Goal: Transaction & Acquisition: Purchase product/service

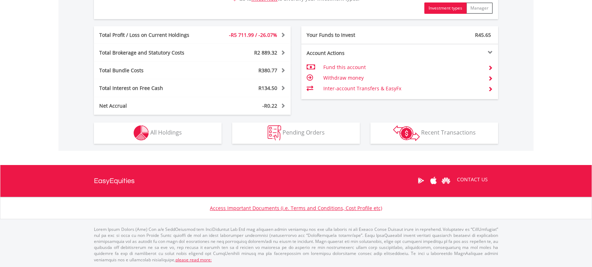
scroll to position [374, 0]
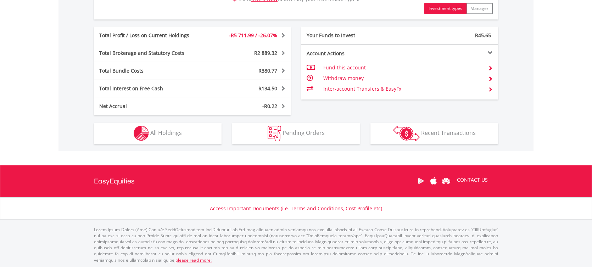
drag, startPoint x: 161, startPoint y: 139, endPoint x: 208, endPoint y: 145, distance: 46.8
click at [161, 139] on button "Holdings All Holdings" at bounding box center [158, 133] width 128 height 21
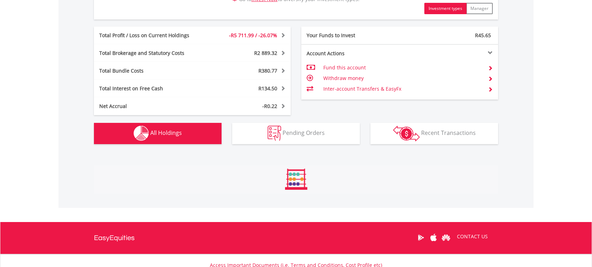
scroll to position [540, 0]
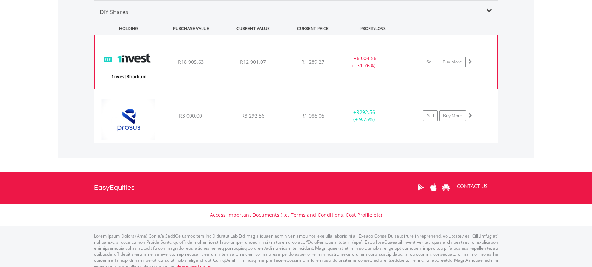
click at [471, 61] on span at bounding box center [469, 61] width 5 height 5
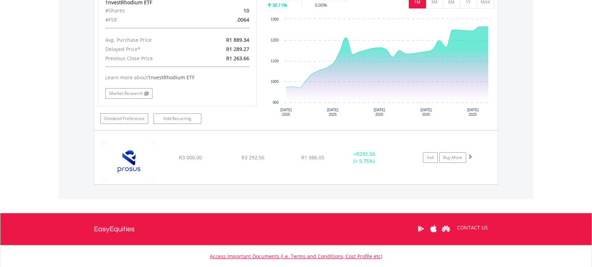
scroll to position [648, 0]
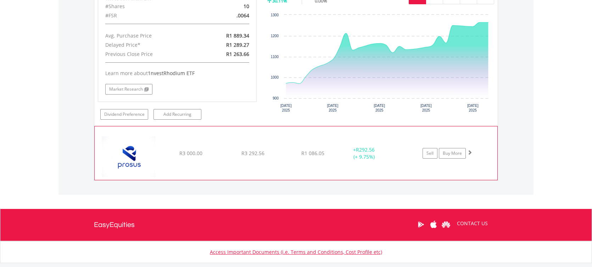
click at [470, 152] on span at bounding box center [469, 152] width 5 height 5
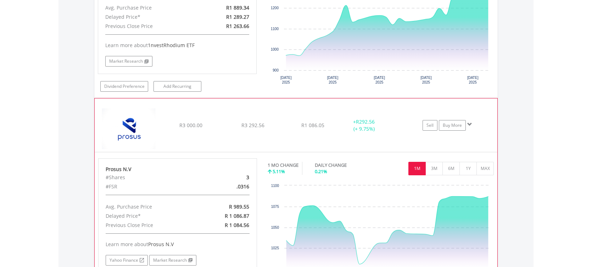
scroll to position [678, 0]
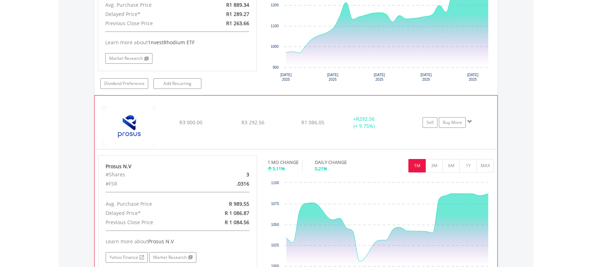
click at [469, 120] on span at bounding box center [469, 121] width 5 height 5
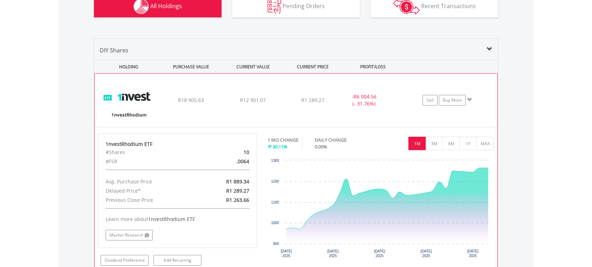
scroll to position [520, 0]
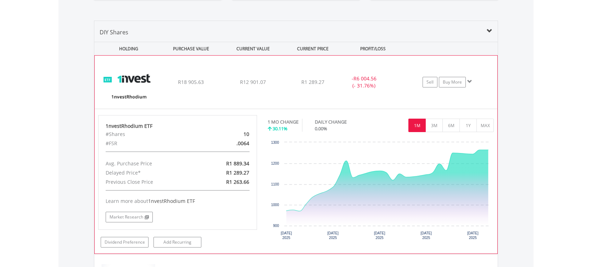
click at [470, 81] on span at bounding box center [469, 81] width 5 height 5
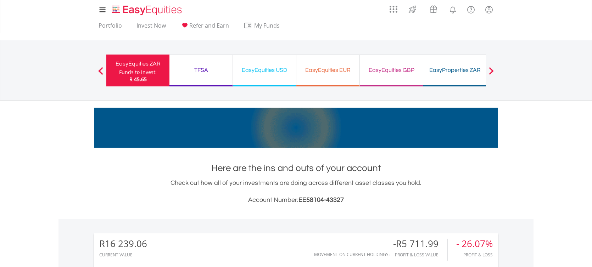
scroll to position [0, 0]
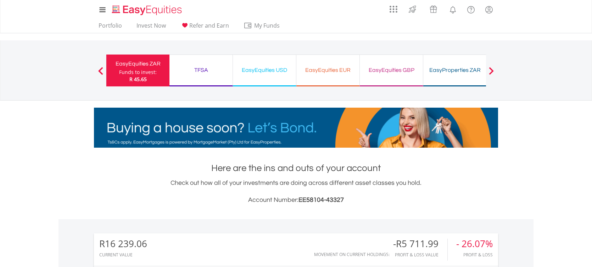
drag, startPoint x: 197, startPoint y: 70, endPoint x: 341, endPoint y: 104, distance: 148.4
click at [197, 70] on div "TFSA" at bounding box center [201, 70] width 55 height 10
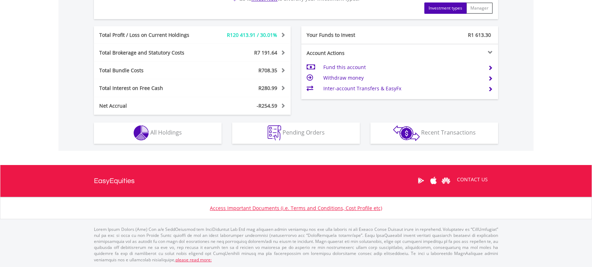
scroll to position [360, 0]
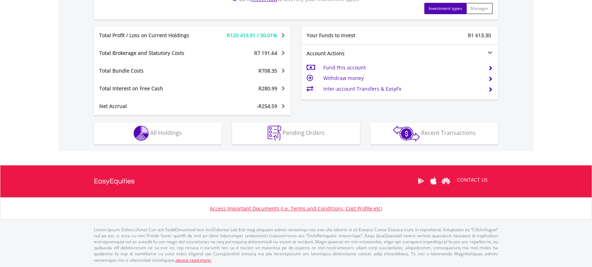
drag, startPoint x: 171, startPoint y: 136, endPoint x: 174, endPoint y: 137, distance: 3.7
click at [171, 136] on span "All Holdings" at bounding box center [166, 133] width 32 height 8
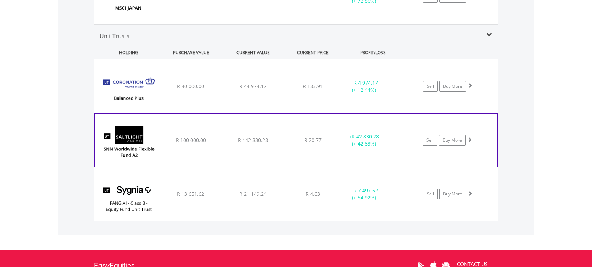
scroll to position [992, 0]
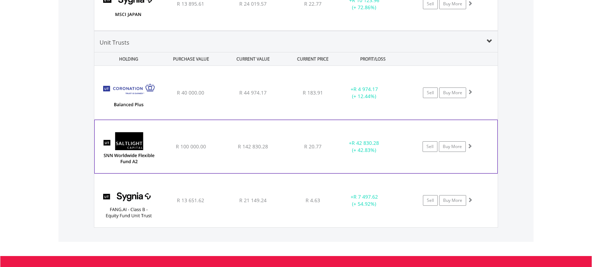
click at [471, 145] on span at bounding box center [469, 146] width 5 height 5
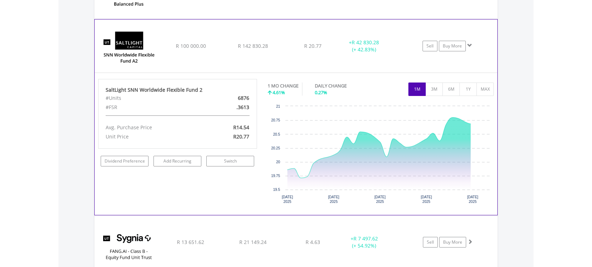
scroll to position [1127, 0]
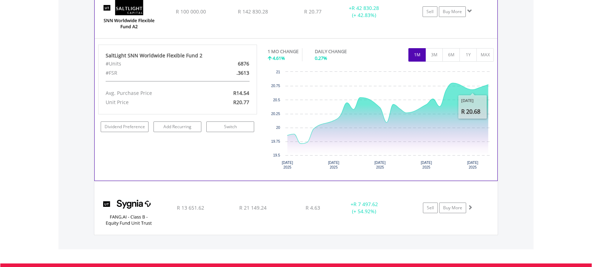
drag, startPoint x: 465, startPoint y: 57, endPoint x: 469, endPoint y: 66, distance: 8.9
click at [466, 57] on button "1Y" at bounding box center [468, 54] width 17 height 13
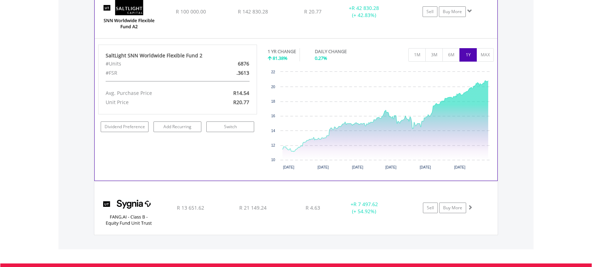
click at [468, 10] on span at bounding box center [469, 11] width 5 height 5
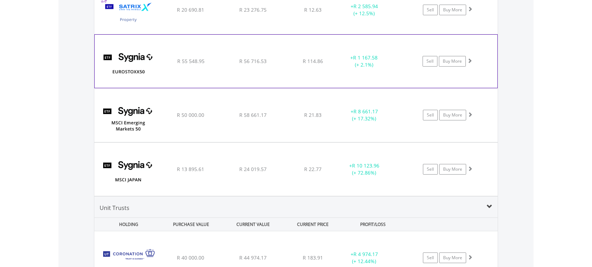
scroll to position [820, 0]
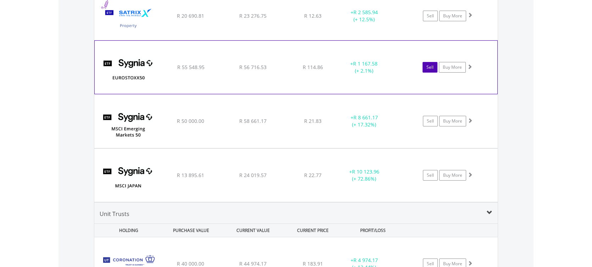
click at [427, 68] on link "Sell" at bounding box center [430, 67] width 15 height 11
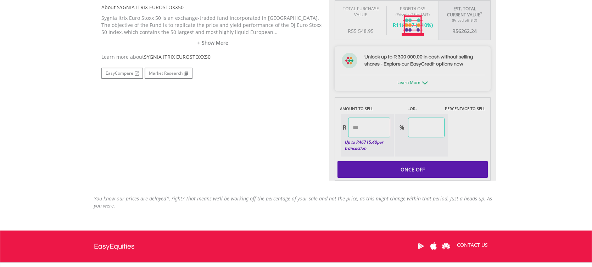
scroll to position [379, 0]
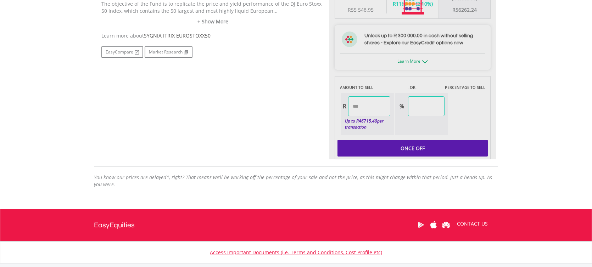
click at [376, 109] on div at bounding box center [412, 4] width 167 height 311
type input "********"
type input "******"
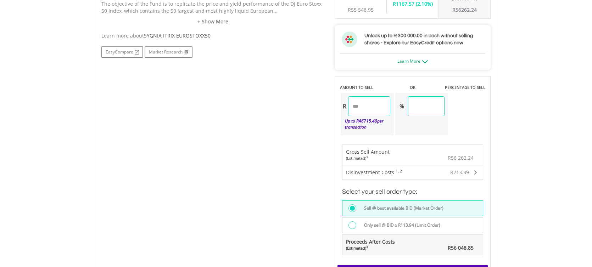
click at [381, 107] on div "Last Updated Price: 15-min. Delay* Price Update Cost: 2 Credits Request A Price…" at bounding box center [412, 66] width 167 height 435
drag, startPoint x: 382, startPoint y: 107, endPoint x: 331, endPoint y: 104, distance: 50.8
click at [331, 104] on div "Last Updated Price: 15-min. Delay* Price Update Cost: 2 Credits Request A Price…" at bounding box center [412, 66] width 167 height 435
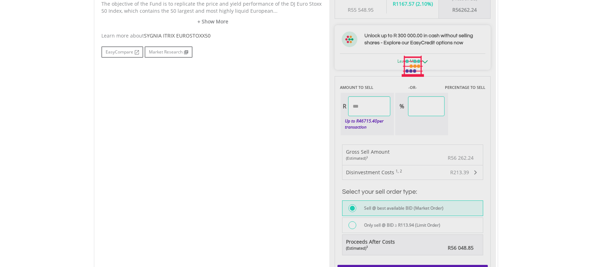
click at [540, 135] on body "My Investments Invest Now New Listings Sell My Recurring Investments Pending Or…" at bounding box center [296, 51] width 592 height 860
type input "********"
type input "*****"
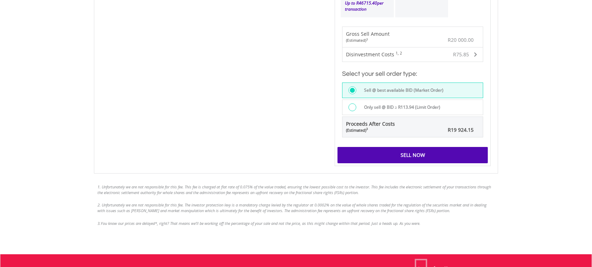
scroll to position [400, 0]
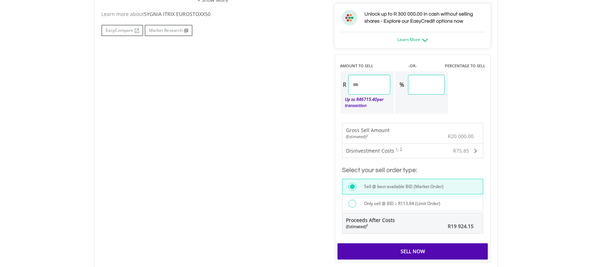
drag, startPoint x: 383, startPoint y: 87, endPoint x: 328, endPoint y: 86, distance: 55.7
click at [328, 86] on div "No chart available. 1 MO CHANGE 2.78% DAILY CHANGE 0.12% 1M 3M 6M 1Y MAX Chart …" at bounding box center [296, 44] width 400 height 435
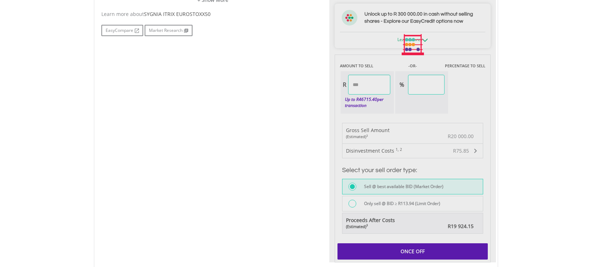
click at [484, 122] on div "Last Updated Price: 15-min. Delay* Price Update Cost: 2 Credits Request A Price…" at bounding box center [412, 44] width 167 height 435
type input "********"
type input "*****"
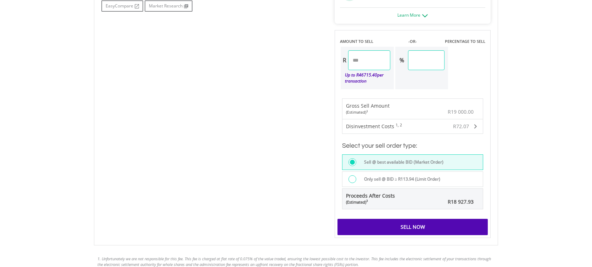
scroll to position [439, 0]
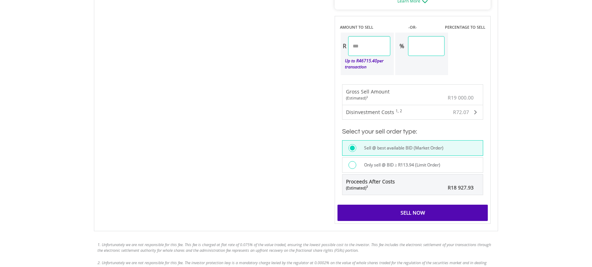
click at [421, 216] on div "Sell Now" at bounding box center [413, 213] width 150 height 16
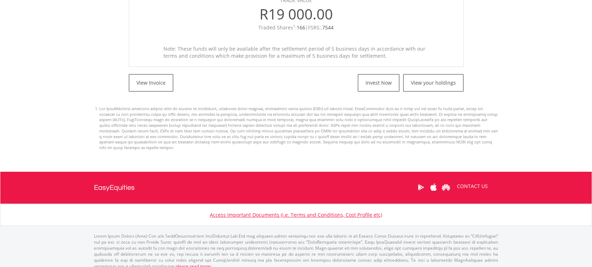
scroll to position [292, 0]
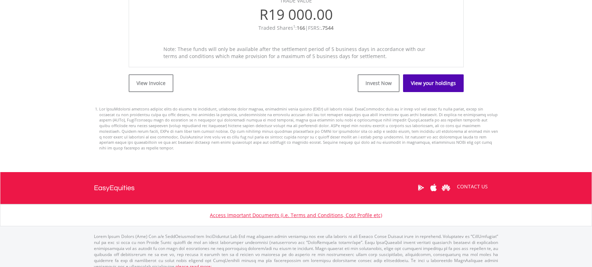
click at [432, 87] on link "View your holdings" at bounding box center [433, 83] width 61 height 18
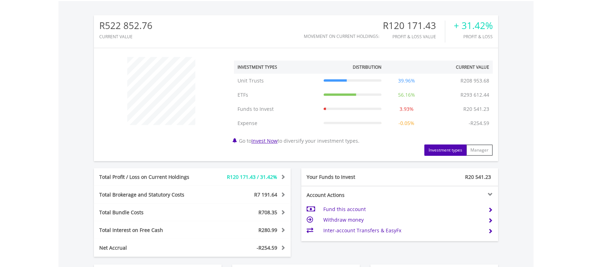
scroll to position [68, 135]
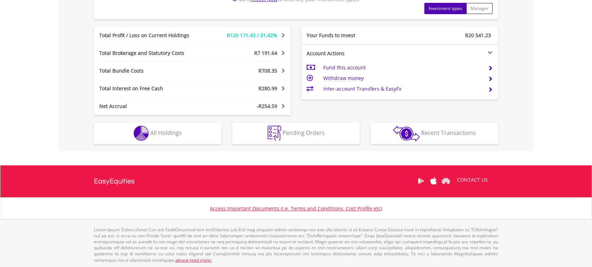
click at [195, 140] on button "Holdings All Holdings" at bounding box center [158, 133] width 128 height 21
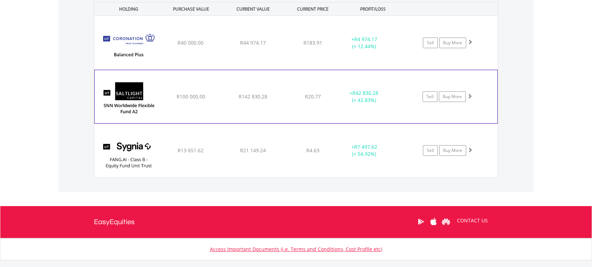
scroll to position [1037, 0]
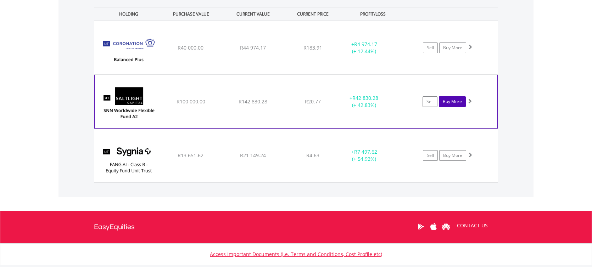
click at [460, 102] on link "Buy More" at bounding box center [452, 101] width 27 height 11
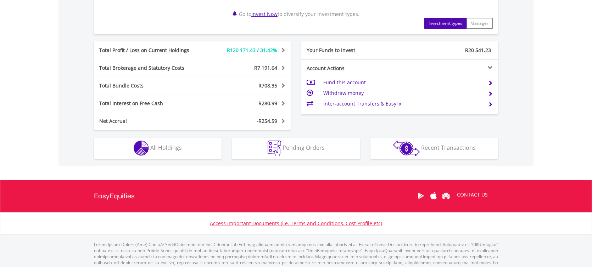
scroll to position [352, 0]
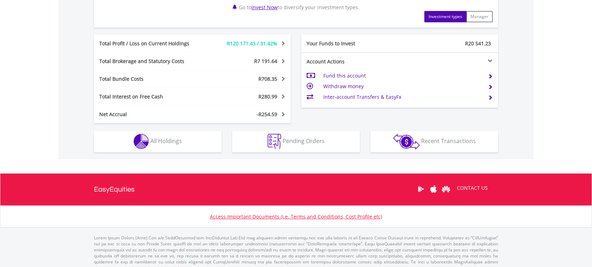
drag, startPoint x: 201, startPoint y: 149, endPoint x: 276, endPoint y: 159, distance: 75.9
click at [201, 149] on button "Holdings All Holdings" at bounding box center [158, 141] width 128 height 21
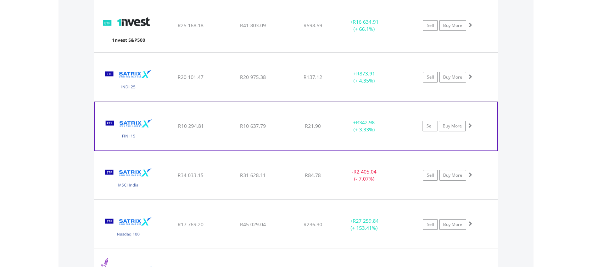
scroll to position [563, 0]
click at [432, 127] on link "Sell" at bounding box center [430, 125] width 15 height 11
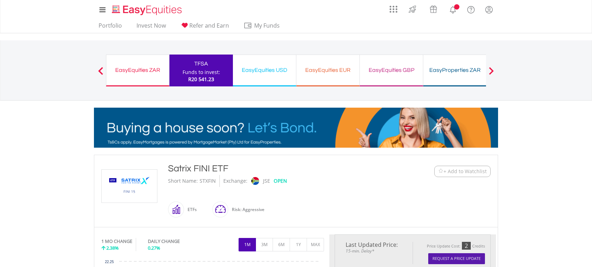
scroll to position [301, 0]
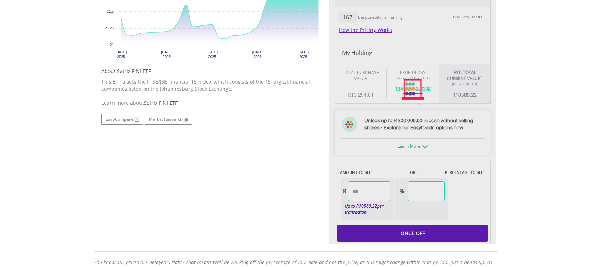
type input "********"
type input "******"
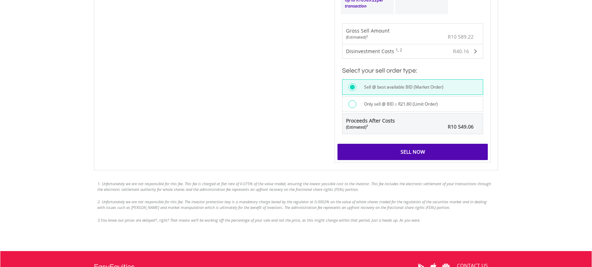
scroll to position [533, 0]
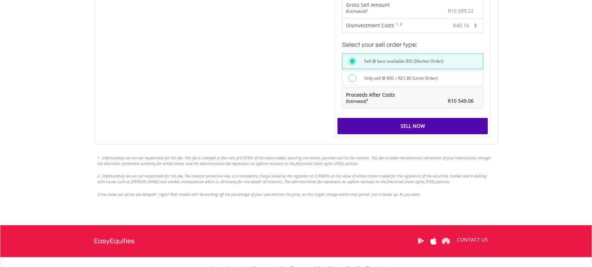
click at [416, 131] on div "Sell Now" at bounding box center [413, 126] width 150 height 16
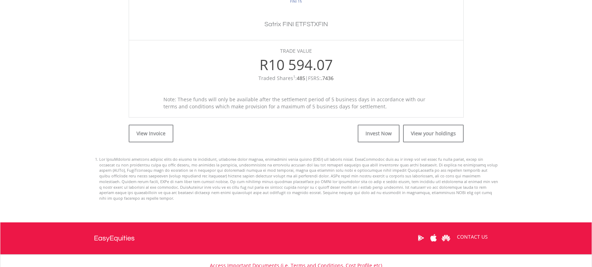
scroll to position [238, 0]
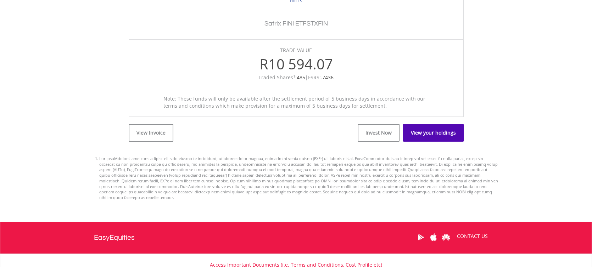
click at [422, 137] on link "View your holdings" at bounding box center [433, 133] width 61 height 18
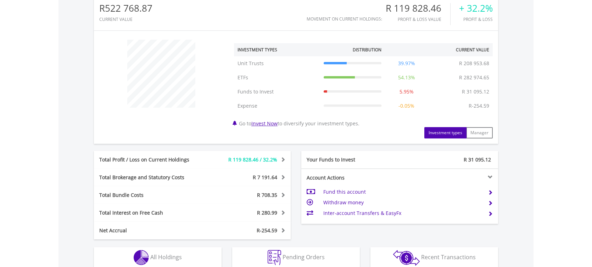
scroll to position [68, 135]
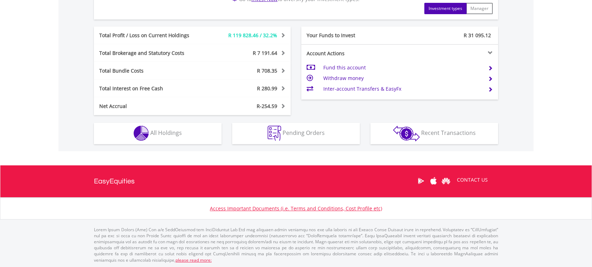
drag, startPoint x: 196, startPoint y: 138, endPoint x: 211, endPoint y: 145, distance: 16.3
click at [196, 138] on button "Holdings All Holdings" at bounding box center [158, 133] width 128 height 21
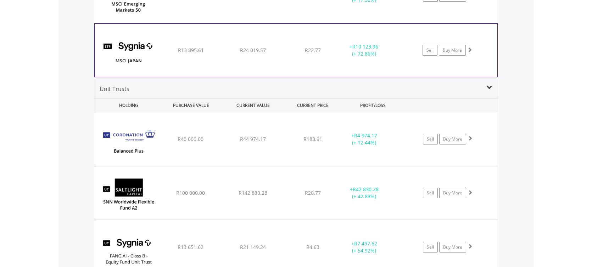
scroll to position [927, 0]
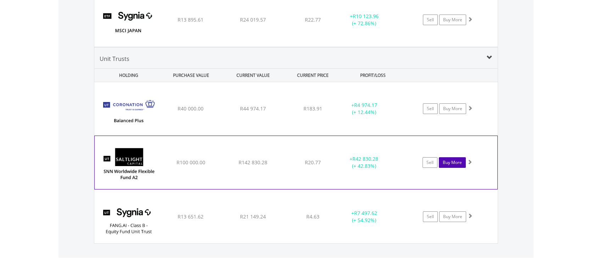
click at [458, 165] on link "Buy More" at bounding box center [452, 162] width 27 height 11
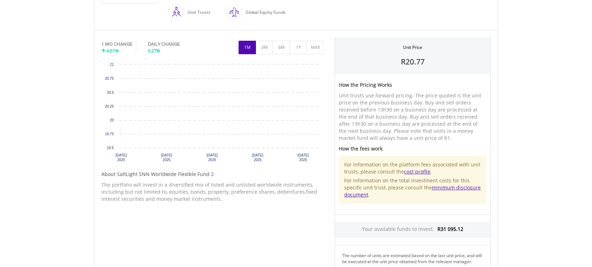
scroll to position [305, 0]
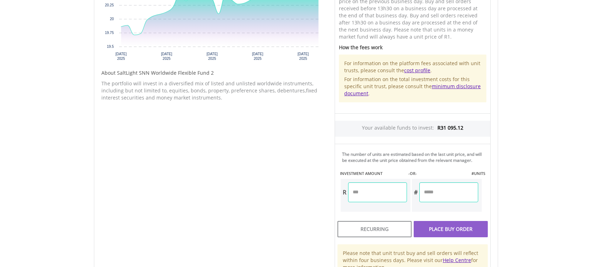
click at [375, 199] on input "number" at bounding box center [377, 193] width 59 height 20
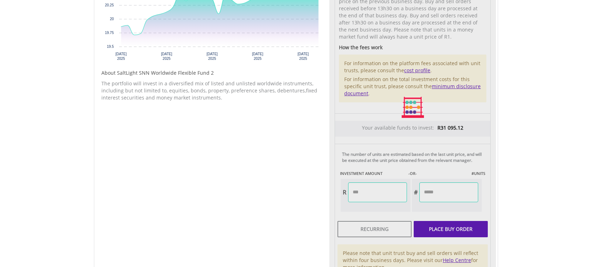
type input "********"
type input "*********"
click at [509, 189] on body "My Investments Invest Now New Listings Sell My Recurring Investments Pending Or…" at bounding box center [296, 56] width 592 height 722
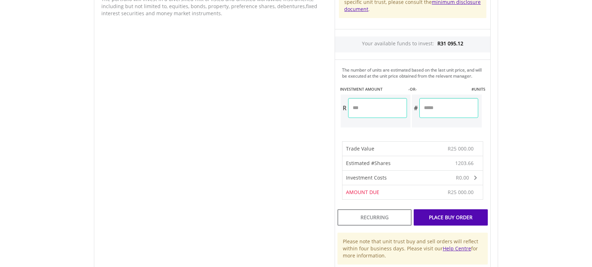
scroll to position [396, 0]
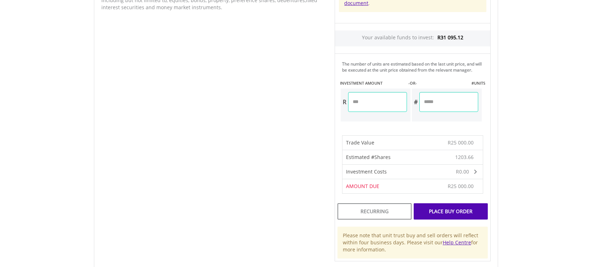
click at [468, 218] on div "Place Buy Order" at bounding box center [451, 212] width 74 height 16
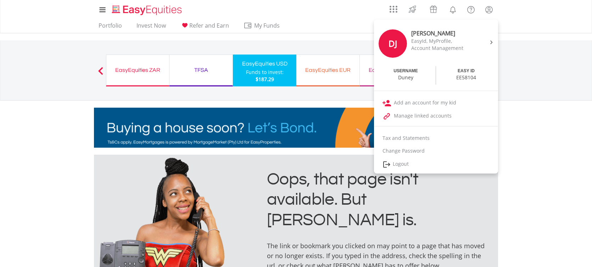
click at [402, 166] on link "Logout" at bounding box center [436, 164] width 124 height 15
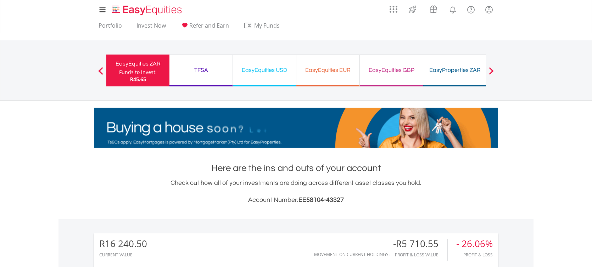
click at [204, 68] on div "TFSA" at bounding box center [201, 70] width 55 height 10
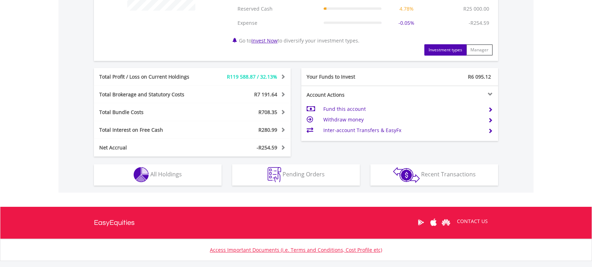
scroll to position [348, 0]
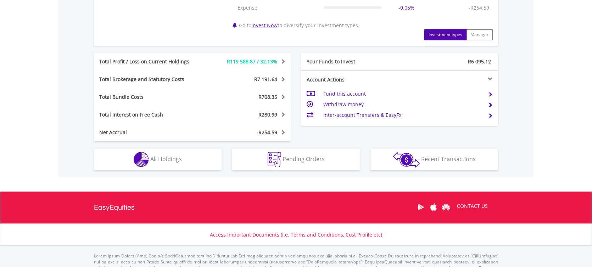
click at [198, 154] on button "Holdings All Holdings" at bounding box center [158, 159] width 128 height 21
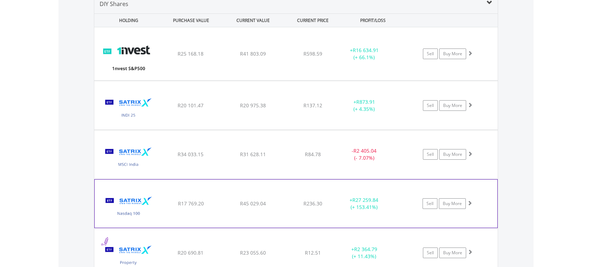
scroll to position [549, 0]
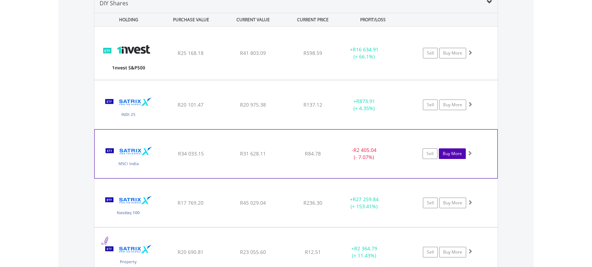
click at [449, 154] on link "Buy More" at bounding box center [452, 154] width 27 height 11
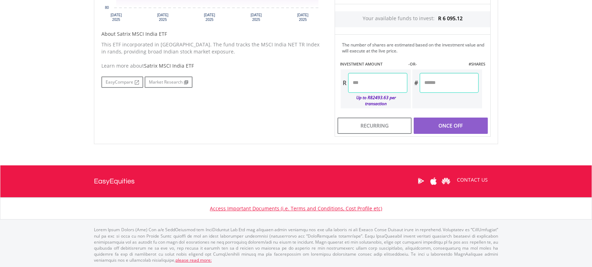
scroll to position [338, 0]
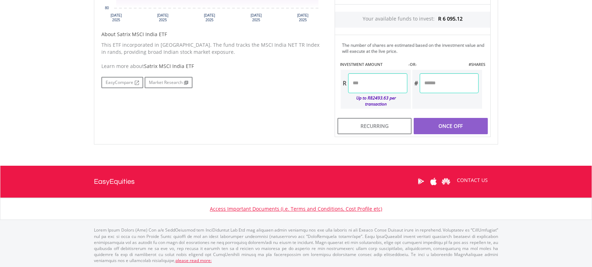
click at [383, 85] on input "number" at bounding box center [377, 83] width 59 height 20
type input "*******"
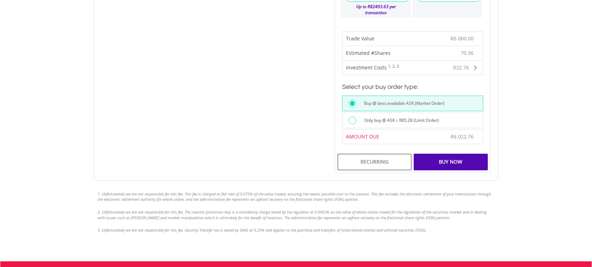
scroll to position [476, 0]
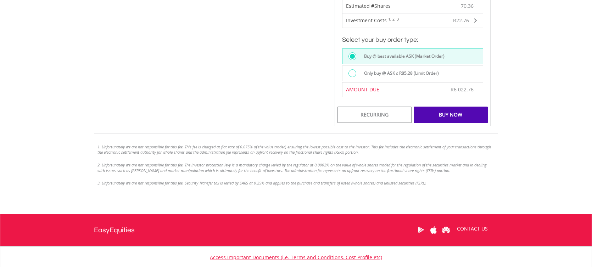
click at [470, 121] on div "Buy Now" at bounding box center [451, 115] width 74 height 16
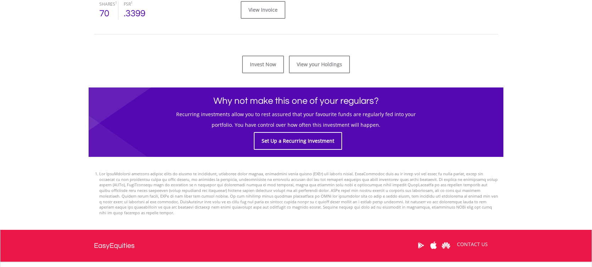
scroll to position [360, 0]
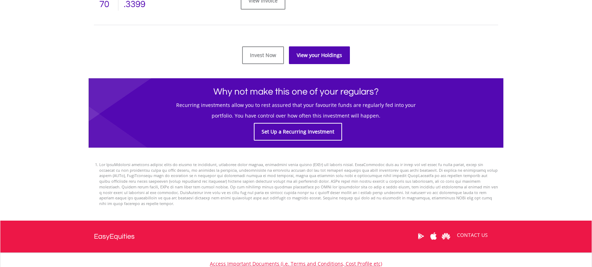
click at [310, 53] on link "View your Holdings" at bounding box center [319, 55] width 61 height 18
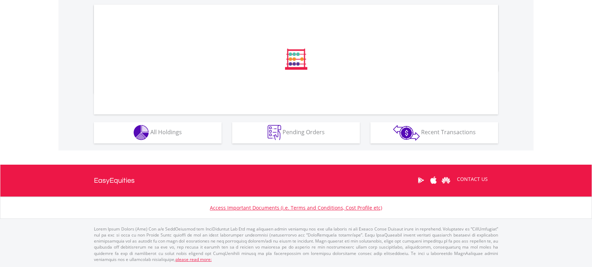
scroll to position [236, 0]
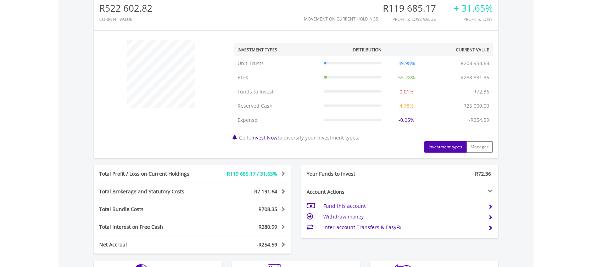
drag, startPoint x: 182, startPoint y: 135, endPoint x: 201, endPoint y: 139, distance: 18.7
click at [183, 135] on div "﻿ Investment Types Distribution Current Value Show All Unit Trusts Unit Trusts …" at bounding box center [296, 94] width 404 height 117
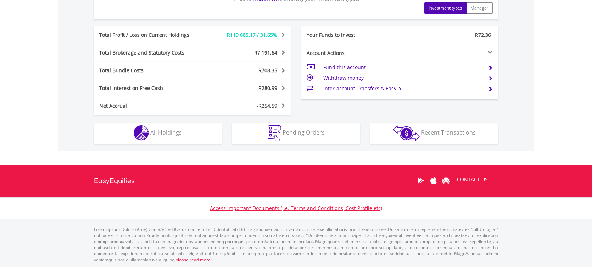
scroll to position [374, 0]
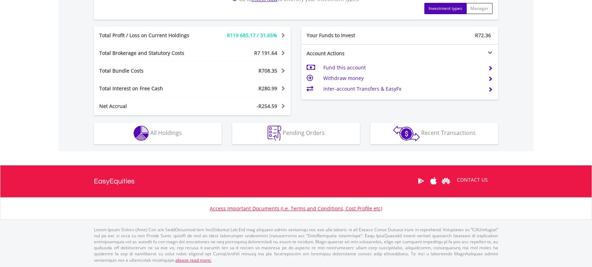
click at [187, 141] on button "Holdings All Holdings" at bounding box center [158, 133] width 128 height 21
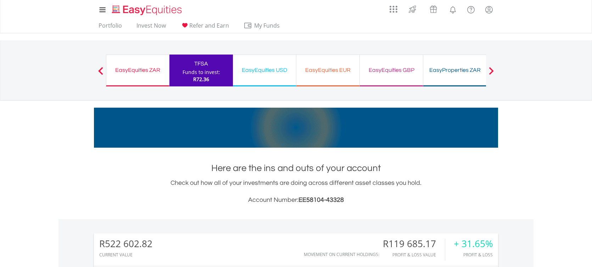
scroll to position [0, 0]
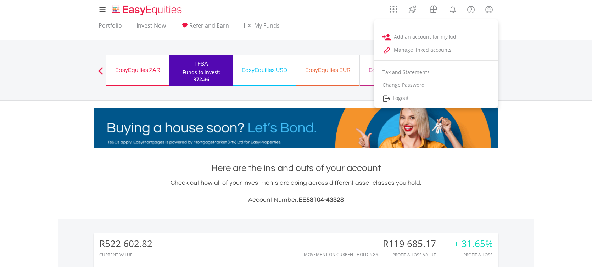
click at [404, 100] on link "Logout" at bounding box center [436, 98] width 124 height 15
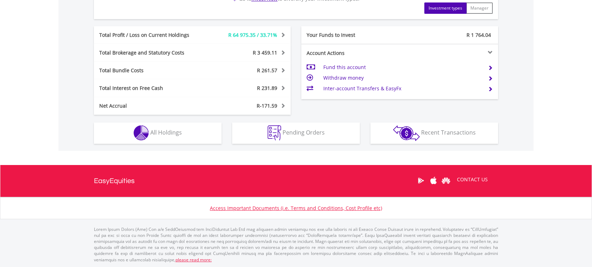
scroll to position [374, 0]
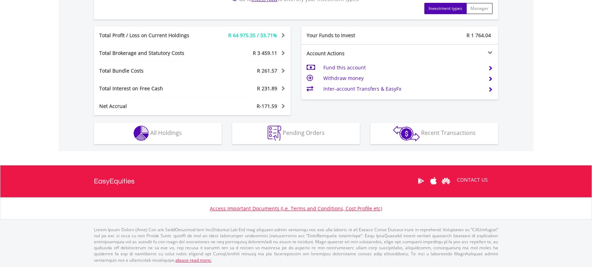
drag, startPoint x: 178, startPoint y: 140, endPoint x: 310, endPoint y: 146, distance: 132.8
click at [178, 140] on button "Holdings All Holdings" at bounding box center [158, 133] width 128 height 21
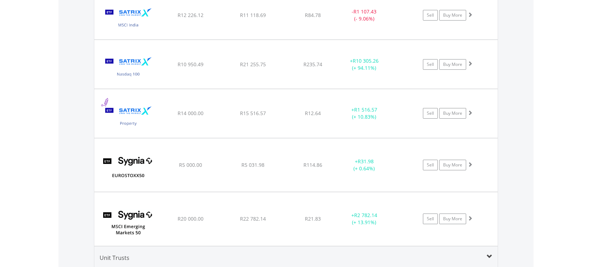
scroll to position [753, 0]
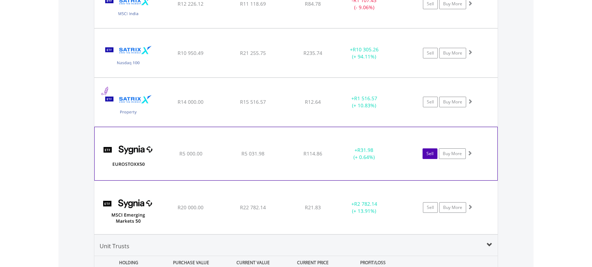
click at [427, 157] on link "Sell" at bounding box center [430, 154] width 15 height 11
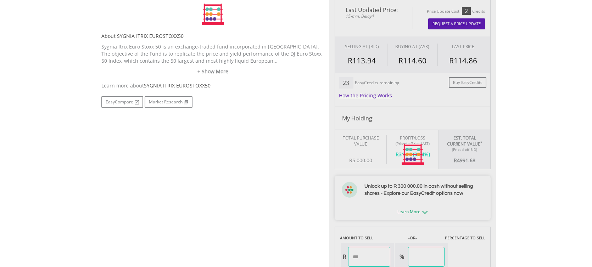
scroll to position [228, 0]
type input "*******"
type input "******"
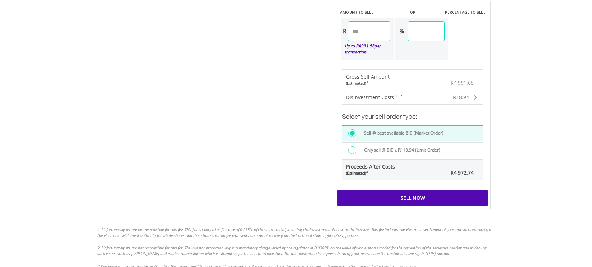
scroll to position [473, 0]
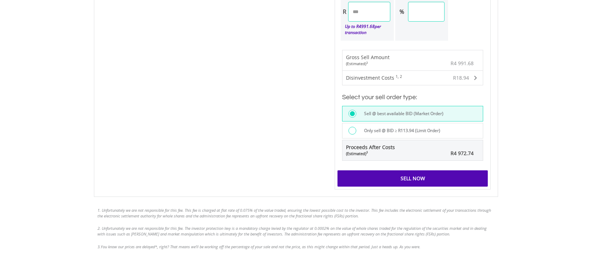
click at [440, 176] on div "Sell Now" at bounding box center [413, 179] width 150 height 16
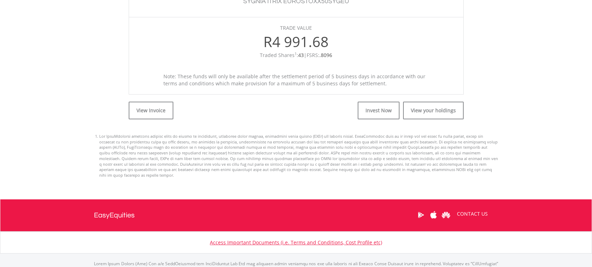
scroll to position [266, 0]
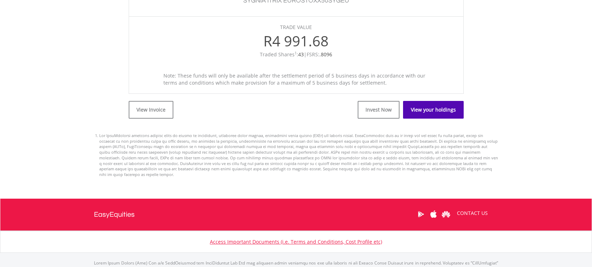
click at [427, 115] on link "View your holdings" at bounding box center [433, 110] width 61 height 18
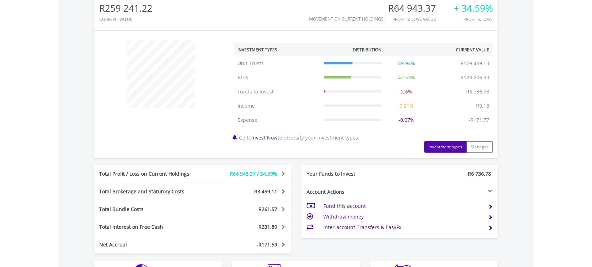
scroll to position [68, 135]
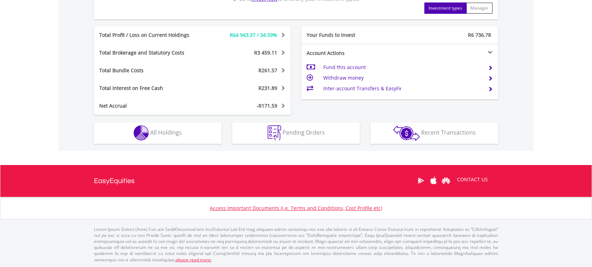
click at [175, 137] on button "Holdings All Holdings" at bounding box center [158, 133] width 128 height 21
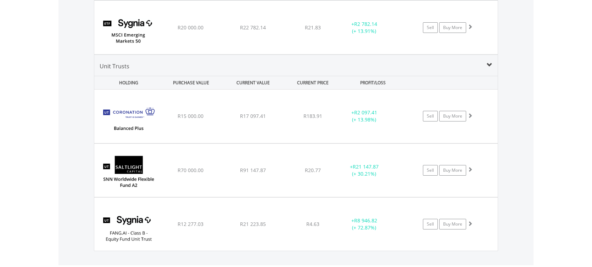
scroll to position [886, 0]
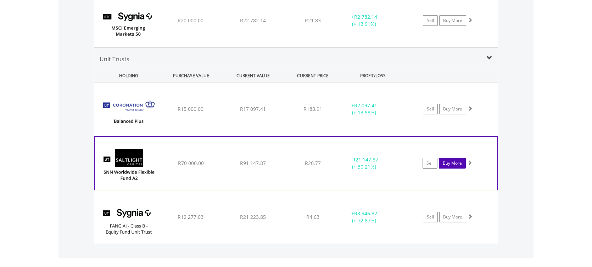
click at [454, 163] on link "Buy More" at bounding box center [452, 163] width 27 height 11
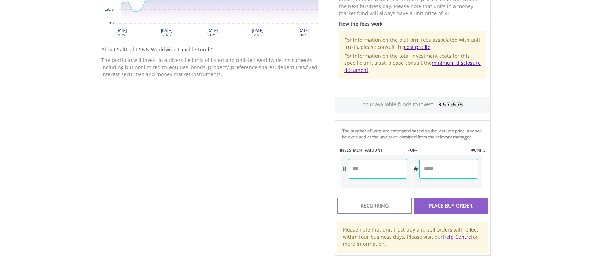
scroll to position [335, 0]
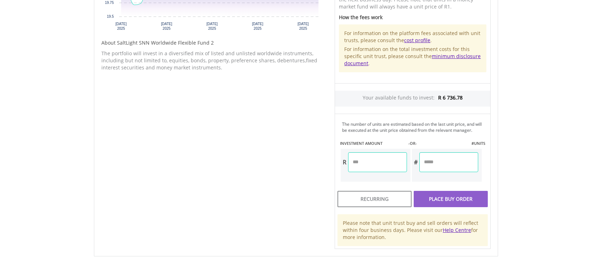
click at [390, 168] on input "number" at bounding box center [377, 162] width 59 height 20
click at [520, 165] on body "My Investments Invest Now New Listings Sell My Recurring Investments Pending Or…" at bounding box center [296, 26] width 592 height 722
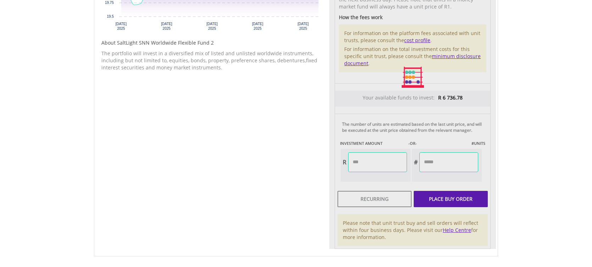
type input "*******"
type input "********"
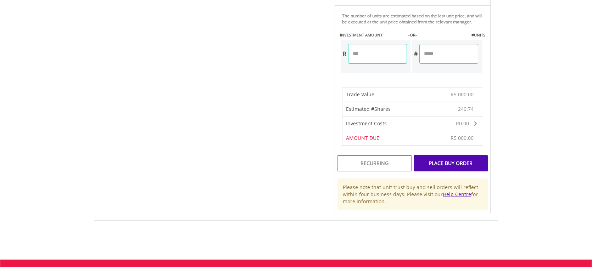
scroll to position [487, 0]
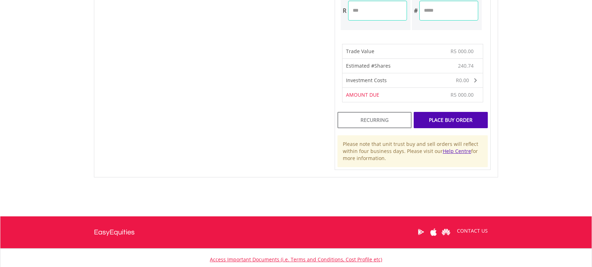
click at [452, 128] on div "Place Buy Order" at bounding box center [451, 120] width 74 height 16
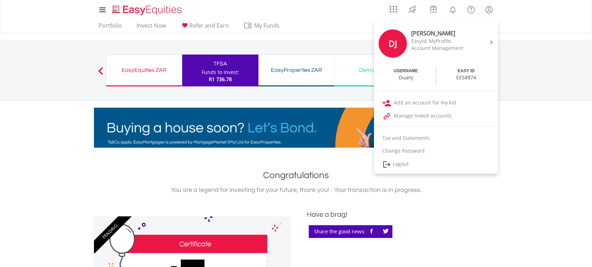
click at [397, 166] on link "Logout" at bounding box center [436, 164] width 124 height 15
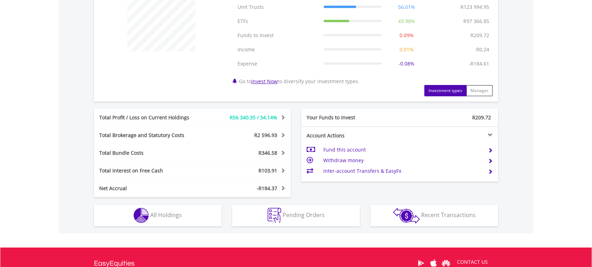
scroll to position [294, 0]
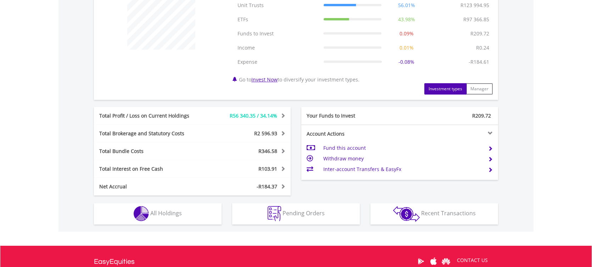
drag, startPoint x: 204, startPoint y: 207, endPoint x: 218, endPoint y: 206, distance: 14.6
click at [204, 207] on button "Holdings All Holdings" at bounding box center [158, 214] width 128 height 21
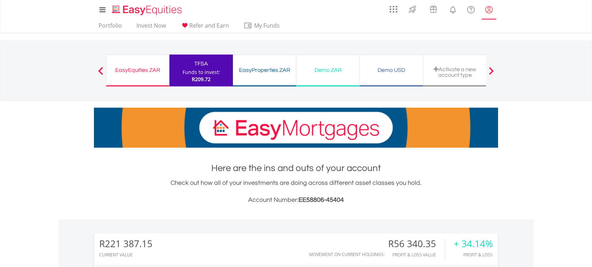
scroll to position [0, 0]
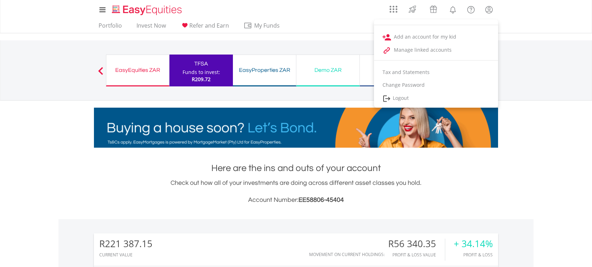
click at [423, 101] on link "Logout" at bounding box center [436, 98] width 124 height 15
